Goal: Information Seeking & Learning: Compare options

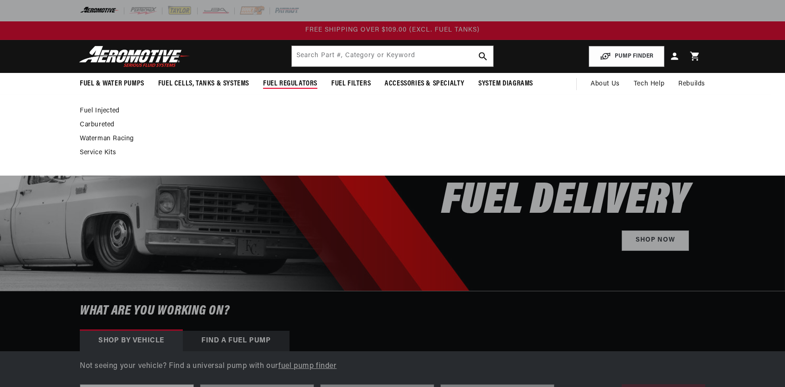
click at [95, 110] on link "Fuel Injected" at bounding box center [388, 111] width 616 height 8
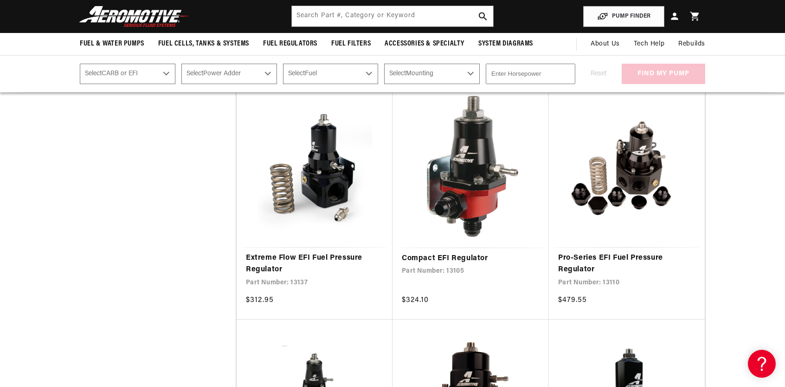
scroll to position [1103, 0]
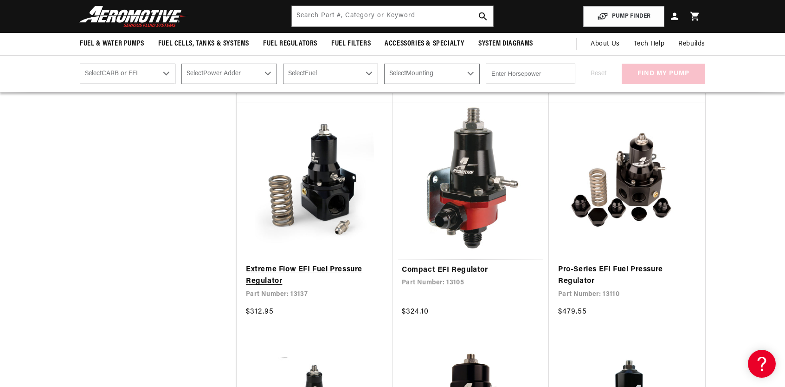
click at [357, 271] on link "Extreme Flow EFI Fuel Pressure Regulator" at bounding box center [314, 276] width 137 height 24
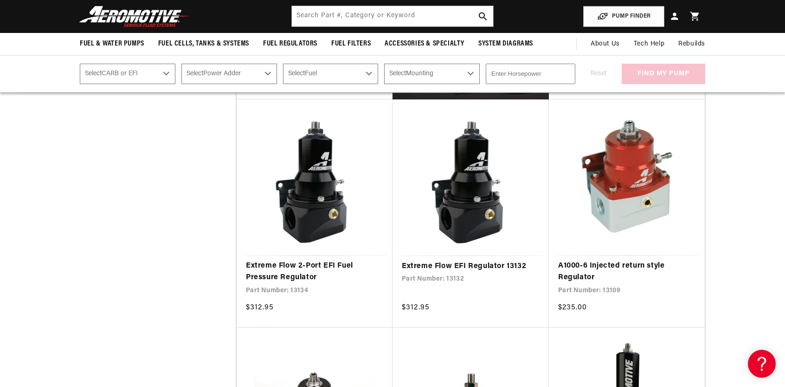
scroll to position [650, 0]
click at [480, 266] on link "Extreme Flow EFI Regulator 13132" at bounding box center [471, 266] width 138 height 12
click at [313, 270] on link "Extreme Flow 2-Port EFI Fuel Pressure Regulator" at bounding box center [314, 272] width 137 height 24
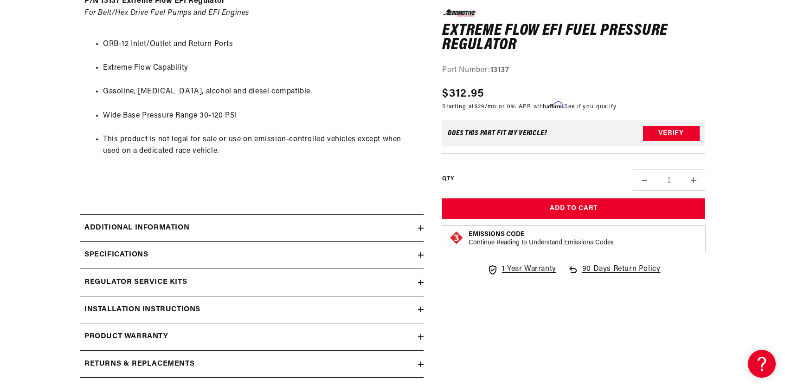
scroll to position [499, 0]
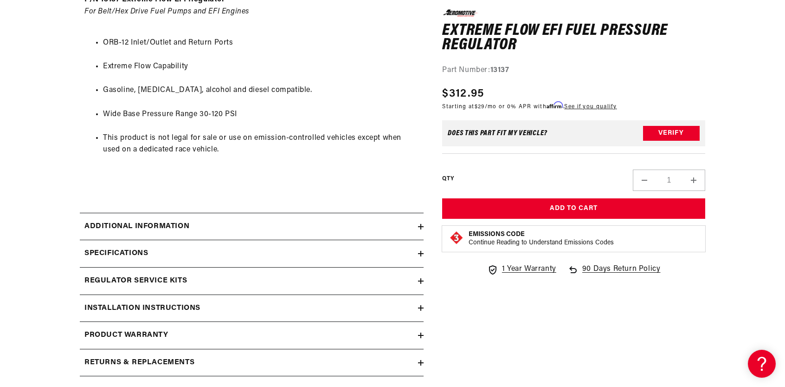
click at [121, 254] on h2 "Specifications" at bounding box center [116, 253] width 64 height 12
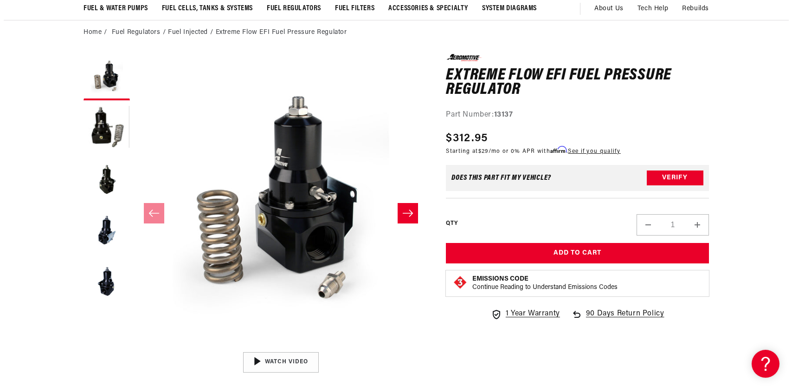
scroll to position [0, 0]
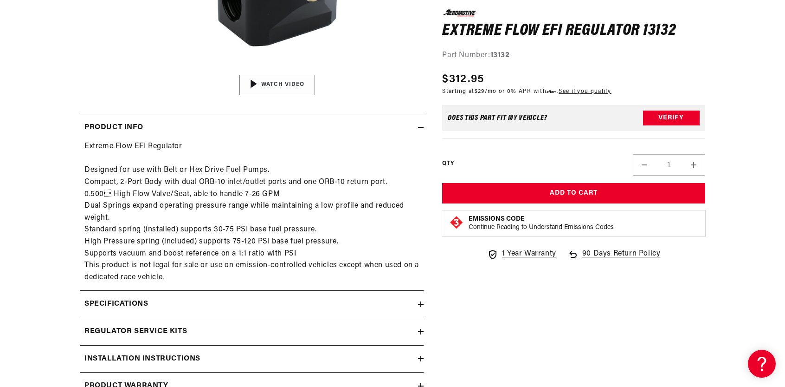
scroll to position [360, 0]
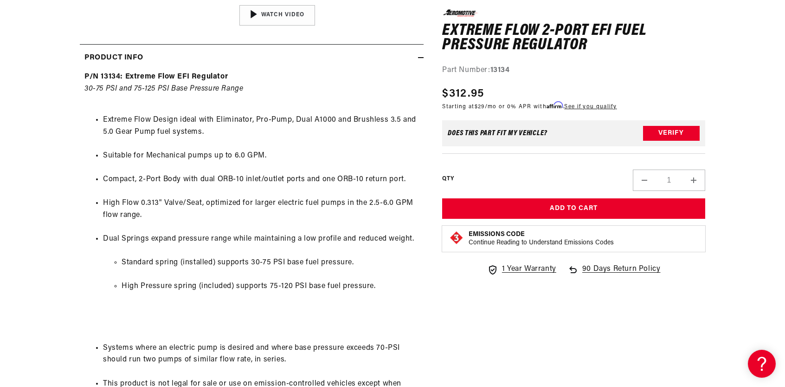
scroll to position [429, 0]
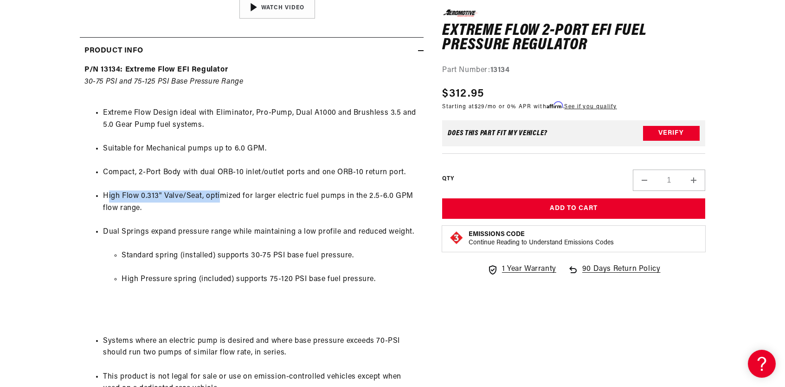
drag, startPoint x: 106, startPoint y: 192, endPoint x: 219, endPoint y: 195, distance: 112.4
click at [219, 195] on li "High Flow 0.313" Valve/Seat, optimized for larger electric fuel pumps in the 2.…" at bounding box center [261, 202] width 316 height 24
click at [234, 208] on li "High Flow 0.313" Valve/Seat, optimized for larger electric fuel pumps in the 2.…" at bounding box center [261, 202] width 316 height 24
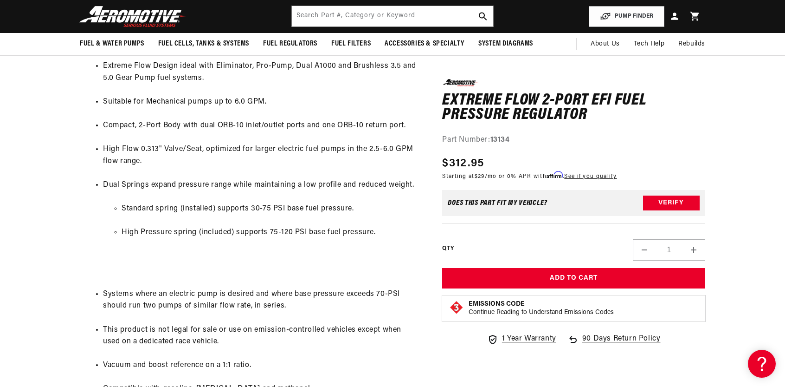
scroll to position [475, 0]
